Goal: Information Seeking & Learning: Check status

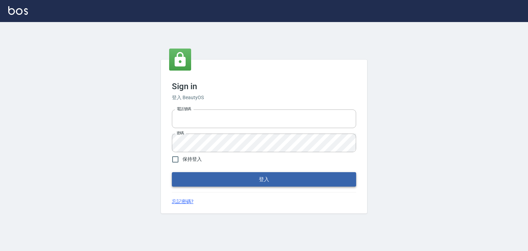
type input "0952331713"
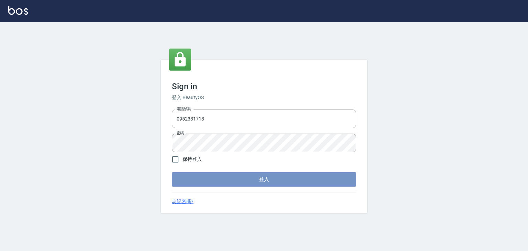
click at [257, 179] on button "登入" at bounding box center [264, 179] width 184 height 14
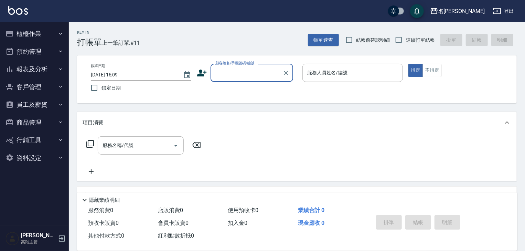
click at [62, 68] on icon "button" at bounding box center [60, 69] width 3 height 2
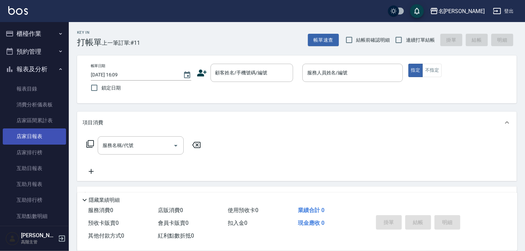
click at [41, 133] on link "店家日報表" at bounding box center [34, 136] width 63 height 16
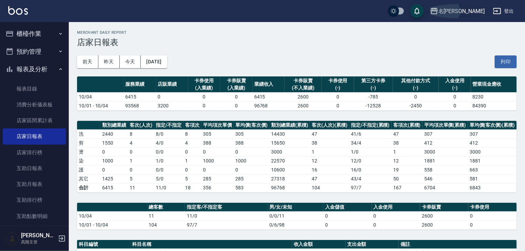
click at [437, 10] on icon "button" at bounding box center [433, 11] width 7 height 6
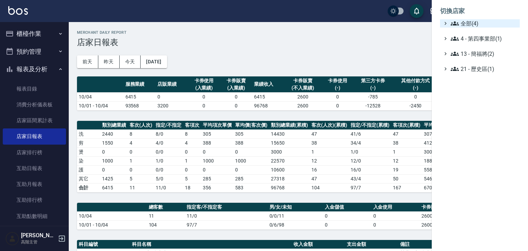
click at [457, 22] on icon at bounding box center [455, 23] width 8 height 4
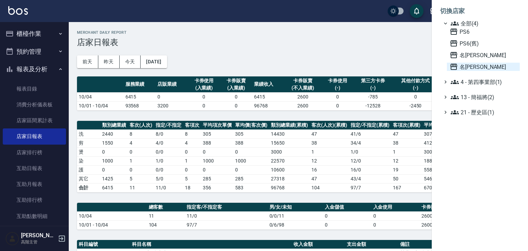
click at [454, 67] on icon at bounding box center [454, 67] width 8 height 8
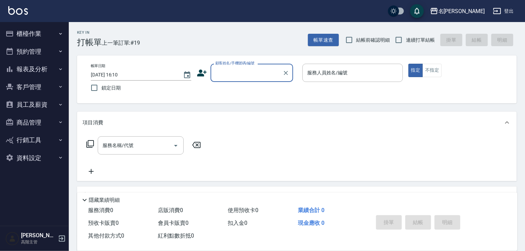
click at [59, 68] on icon "button" at bounding box center [61, 69] width 6 height 6
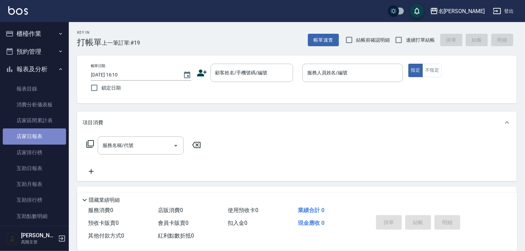
click at [36, 136] on link "店家日報表" at bounding box center [34, 136] width 63 height 16
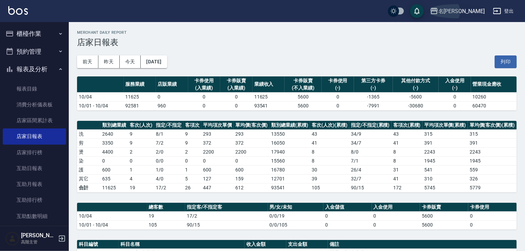
click at [437, 10] on icon "button" at bounding box center [433, 11] width 7 height 6
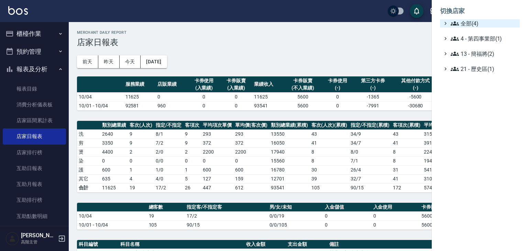
click at [457, 20] on icon at bounding box center [455, 23] width 8 height 8
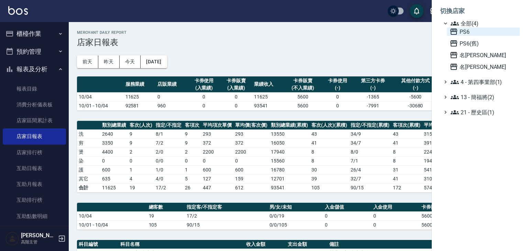
click at [451, 29] on icon at bounding box center [453, 32] width 7 height 6
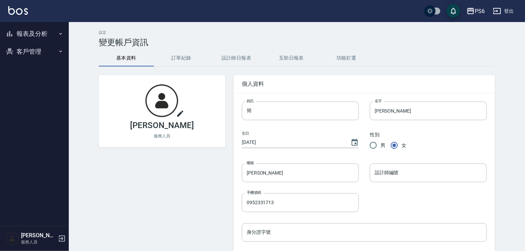
click at [59, 32] on icon "button" at bounding box center [61, 34] width 6 height 6
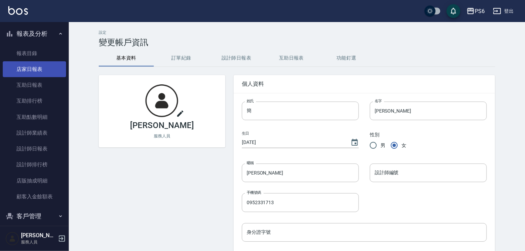
click at [36, 69] on link "店家日報表" at bounding box center [34, 69] width 63 height 16
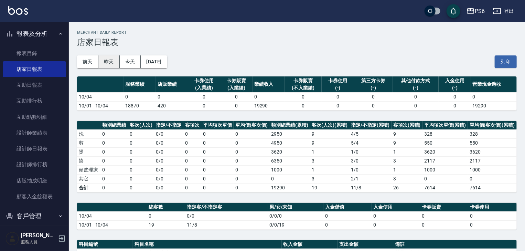
click at [108, 61] on button "昨天" at bounding box center [108, 61] width 21 height 13
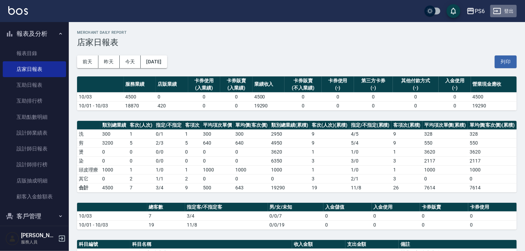
click at [502, 10] on button "登出" at bounding box center [503, 11] width 26 height 13
